Goal: Transaction & Acquisition: Purchase product/service

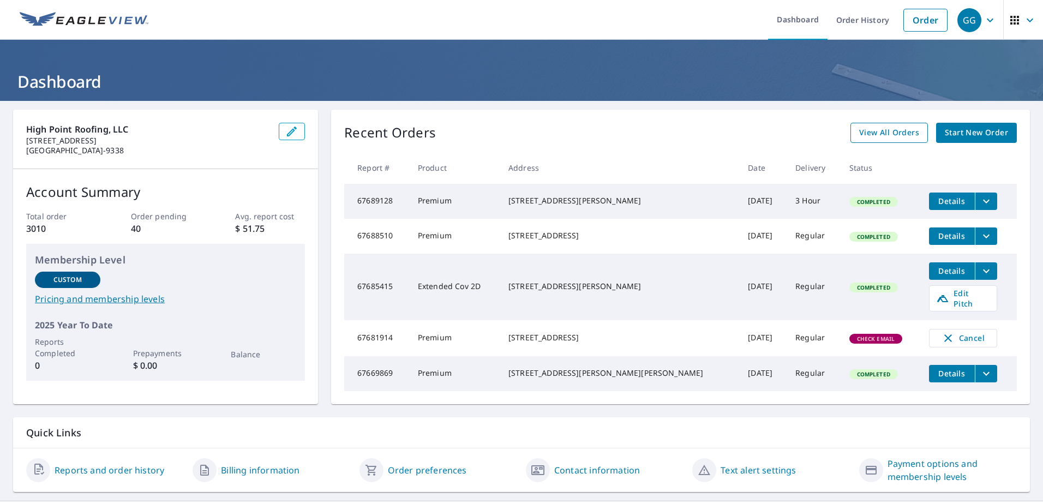
click at [863, 132] on span "View All Orders" at bounding box center [889, 133] width 60 height 14
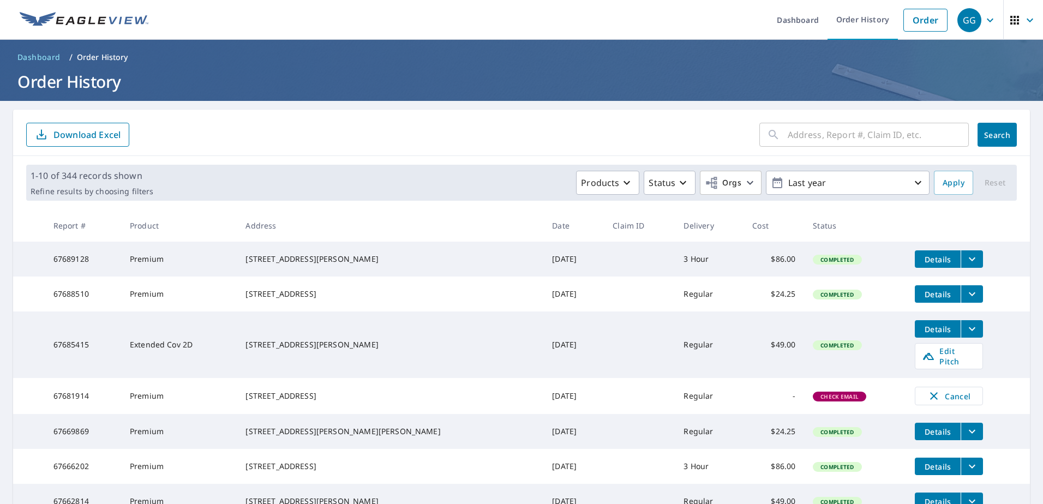
click at [813, 135] on input "text" at bounding box center [878, 134] width 181 height 31
type input "127 [US_STATE]"
click button "Search" at bounding box center [996, 135] width 39 height 24
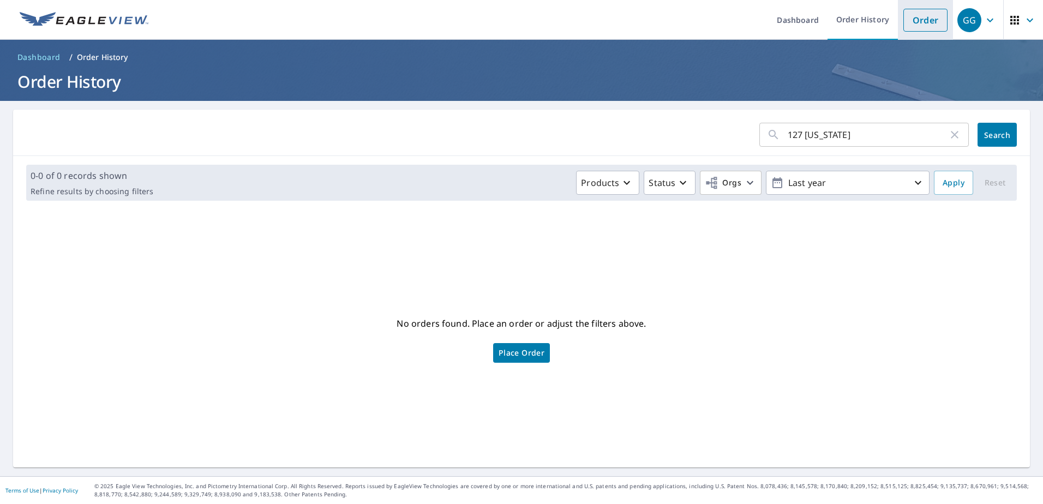
click at [916, 14] on link "Order" at bounding box center [925, 20] width 44 height 23
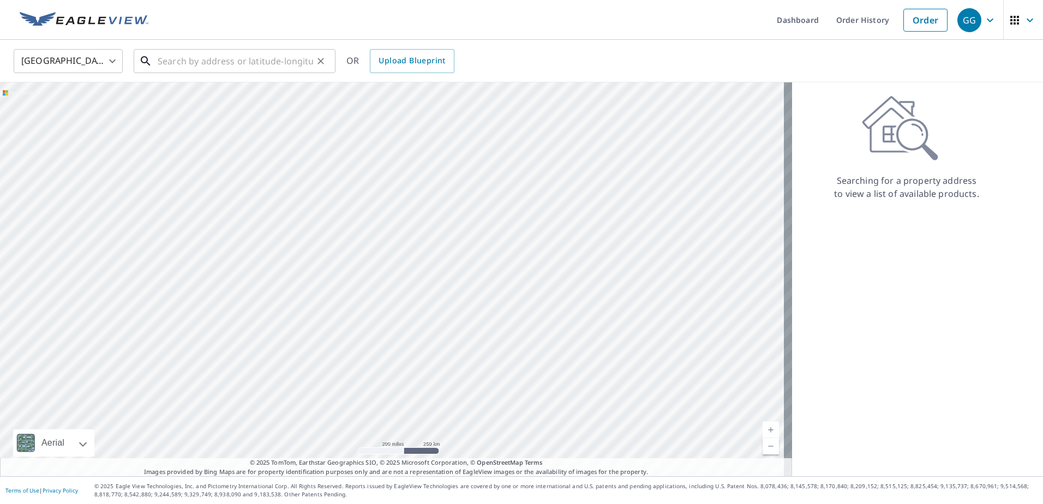
click at [217, 65] on input "text" at bounding box center [235, 61] width 155 height 31
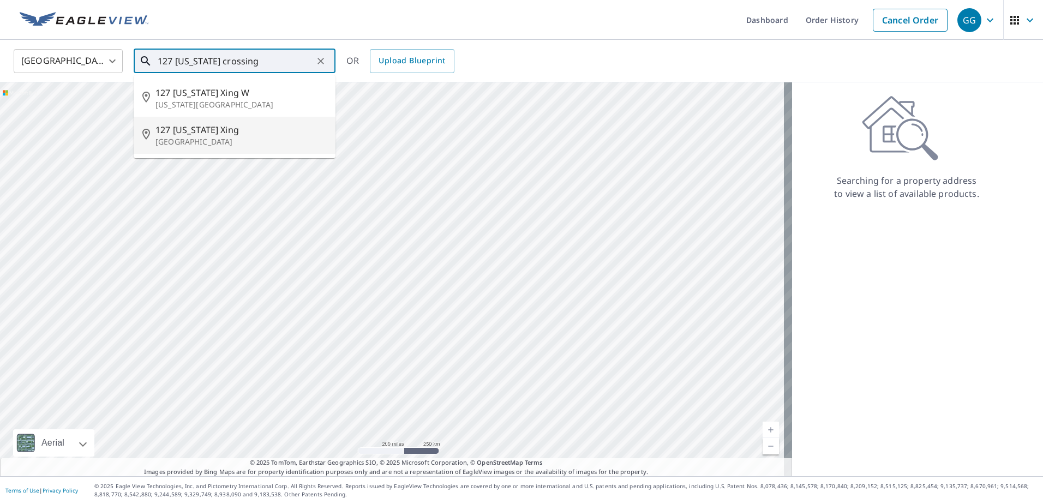
click at [191, 137] on p "[GEOGRAPHIC_DATA]" at bounding box center [240, 141] width 171 height 11
type input "[STREET_ADDRESS][US_STATE]"
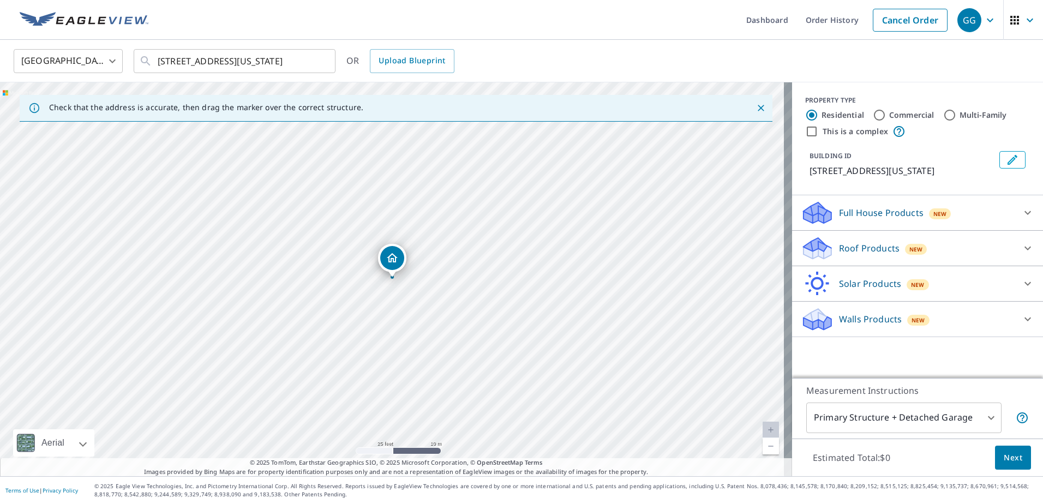
click at [881, 253] on p "Roof Products" at bounding box center [869, 248] width 61 height 13
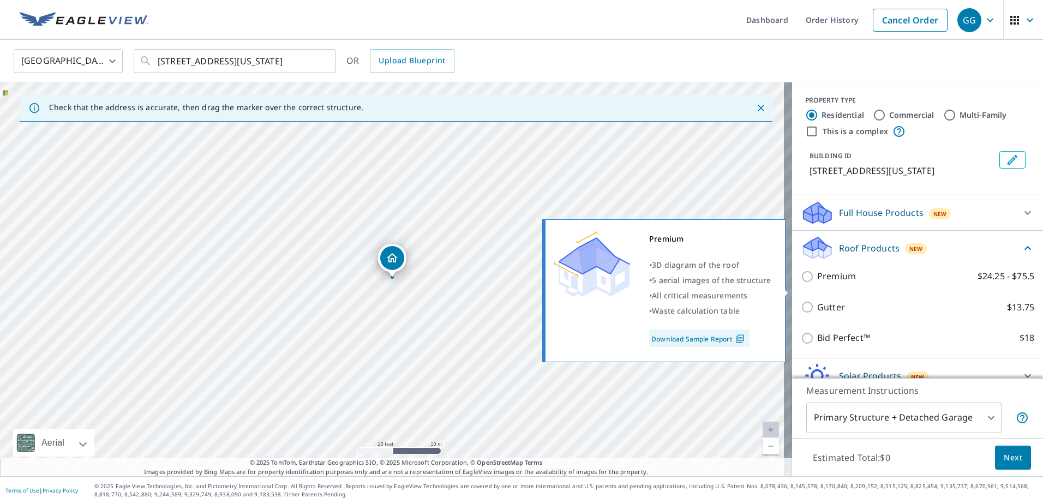
click at [856, 283] on label "Premium $24.25 - $75.5" at bounding box center [925, 276] width 217 height 14
click at [817, 283] on input "Premium $24.25 - $75.5" at bounding box center [809, 276] width 16 height 13
checkbox input "true"
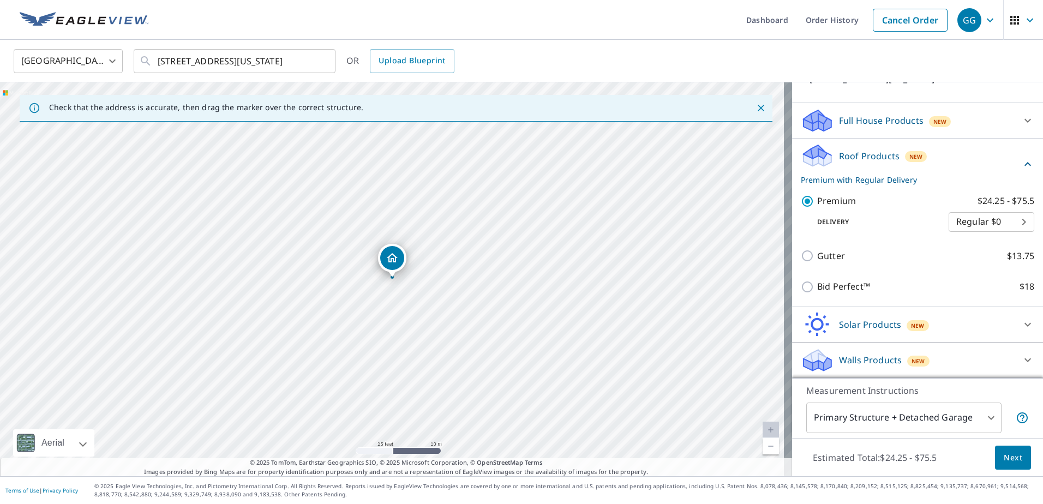
scroll to position [105, 0]
click at [1016, 220] on body "GG GG Dashboard Order History Cancel Order GG [GEOGRAPHIC_DATA] [GEOGRAPHIC_DAT…" at bounding box center [521, 252] width 1043 height 504
click at [985, 242] on li "Express $26.5" at bounding box center [975, 242] width 86 height 20
type input "4"
click at [996, 449] on button "Next" at bounding box center [1013, 458] width 36 height 25
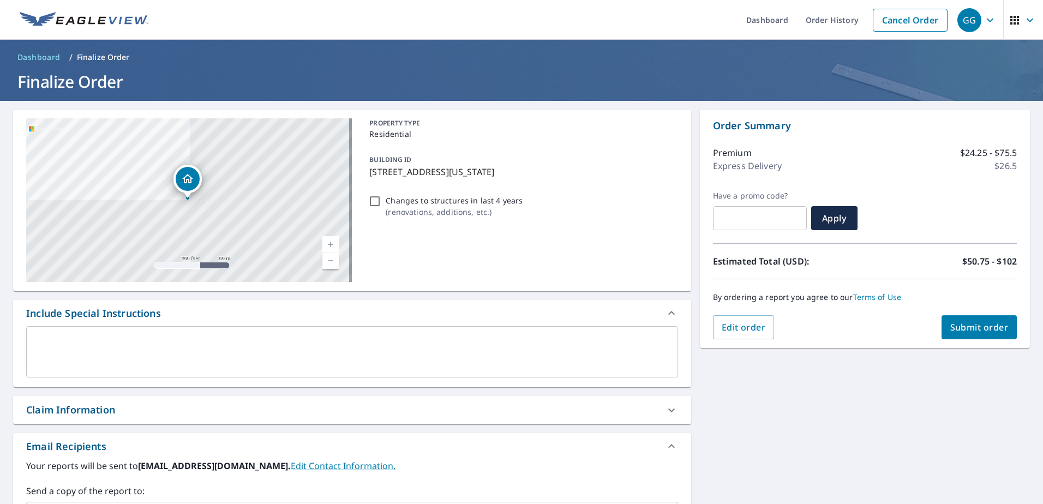
click at [370, 202] on input "Changes to structures in last 4 years ( renovations, additions, etc. )" at bounding box center [374, 201] width 13 height 13
checkbox input "true"
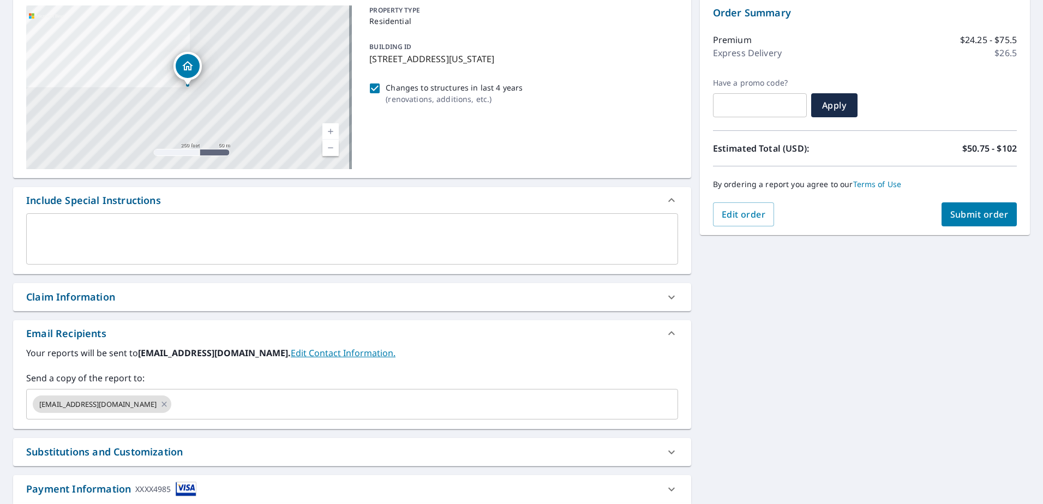
scroll to position [164, 0]
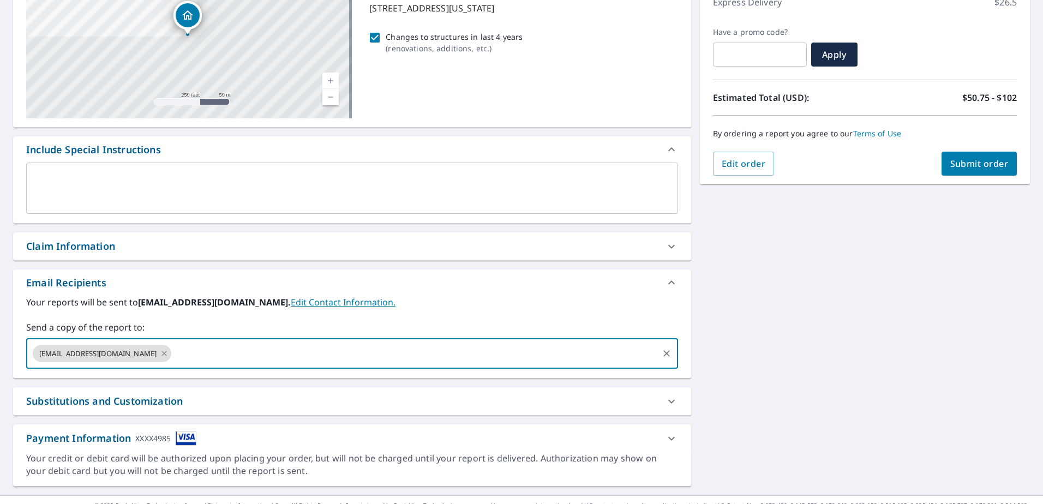
click at [274, 358] on input "text" at bounding box center [414, 353] width 483 height 21
click at [160, 354] on icon at bounding box center [164, 353] width 9 height 12
click at [130, 354] on input "text" at bounding box center [344, 353] width 626 height 21
type input "[EMAIL_ADDRESS][DOMAIN_NAME]"
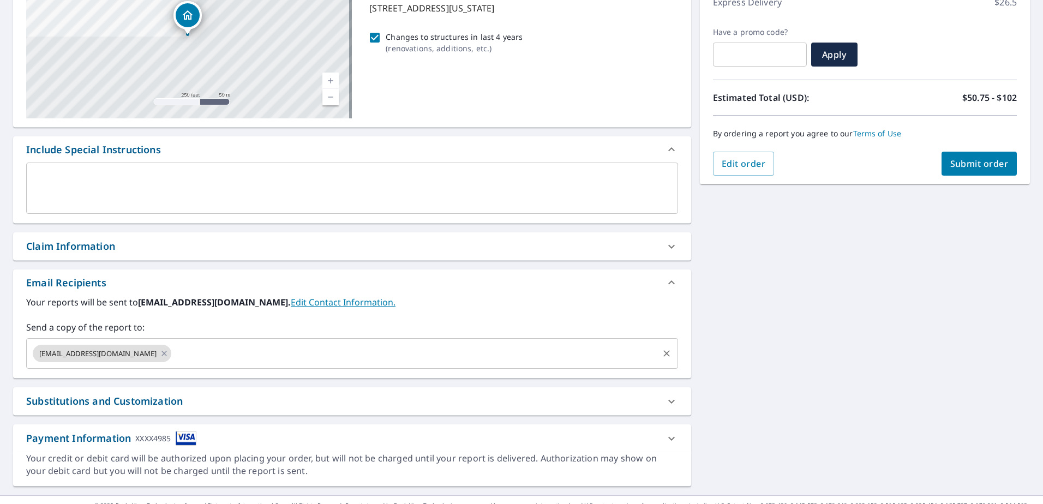
click at [407, 312] on div "Your reports will be sent to [EMAIL_ADDRESS][DOMAIN_NAME]. Edit Contact Informa…" at bounding box center [352, 332] width 652 height 73
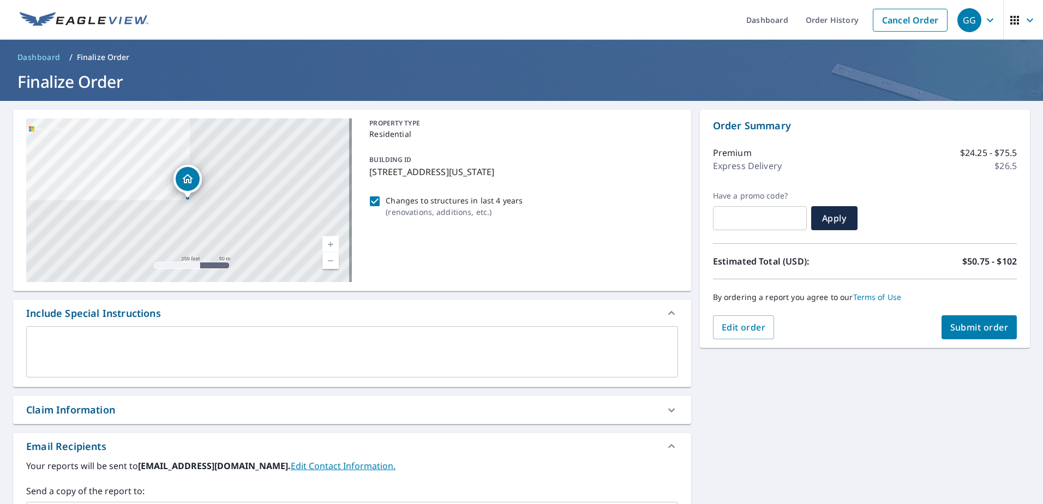
scroll to position [183, 0]
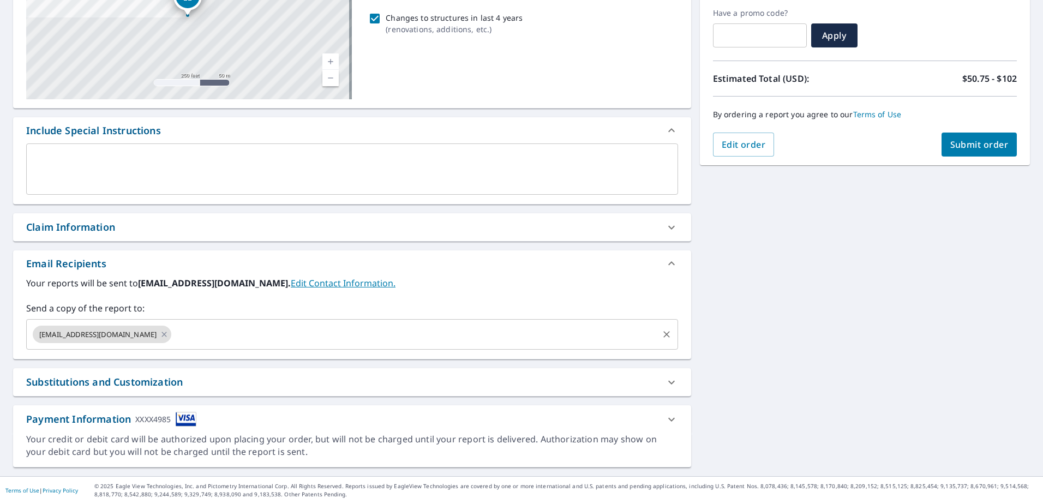
click at [960, 137] on button "Submit order" at bounding box center [979, 145] width 76 height 24
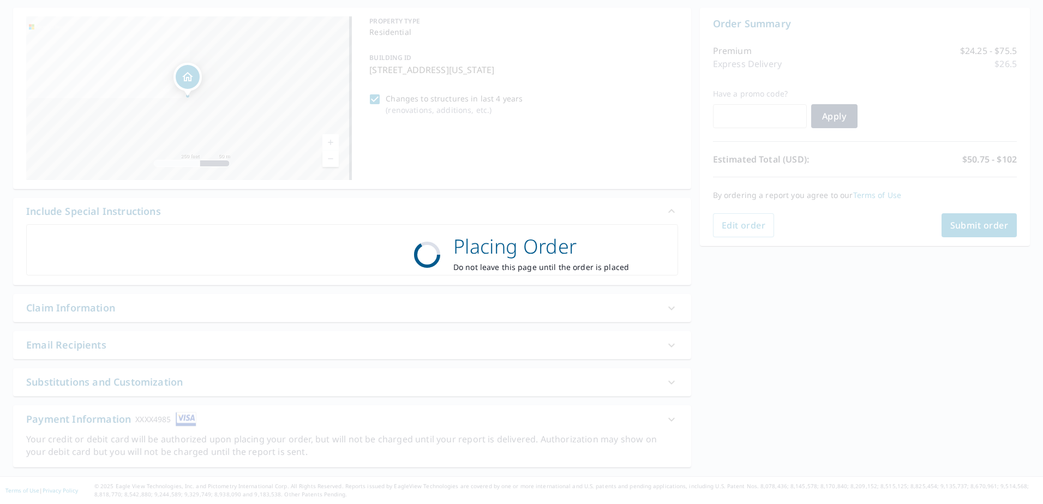
scroll to position [102, 0]
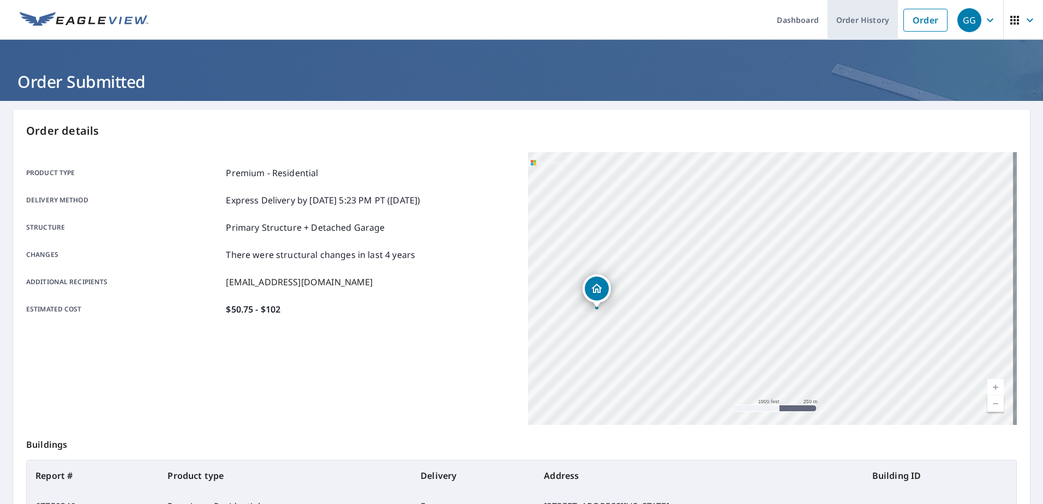
click at [864, 28] on link "Order History" at bounding box center [862, 20] width 70 height 40
